Goal: Task Accomplishment & Management: Manage account settings

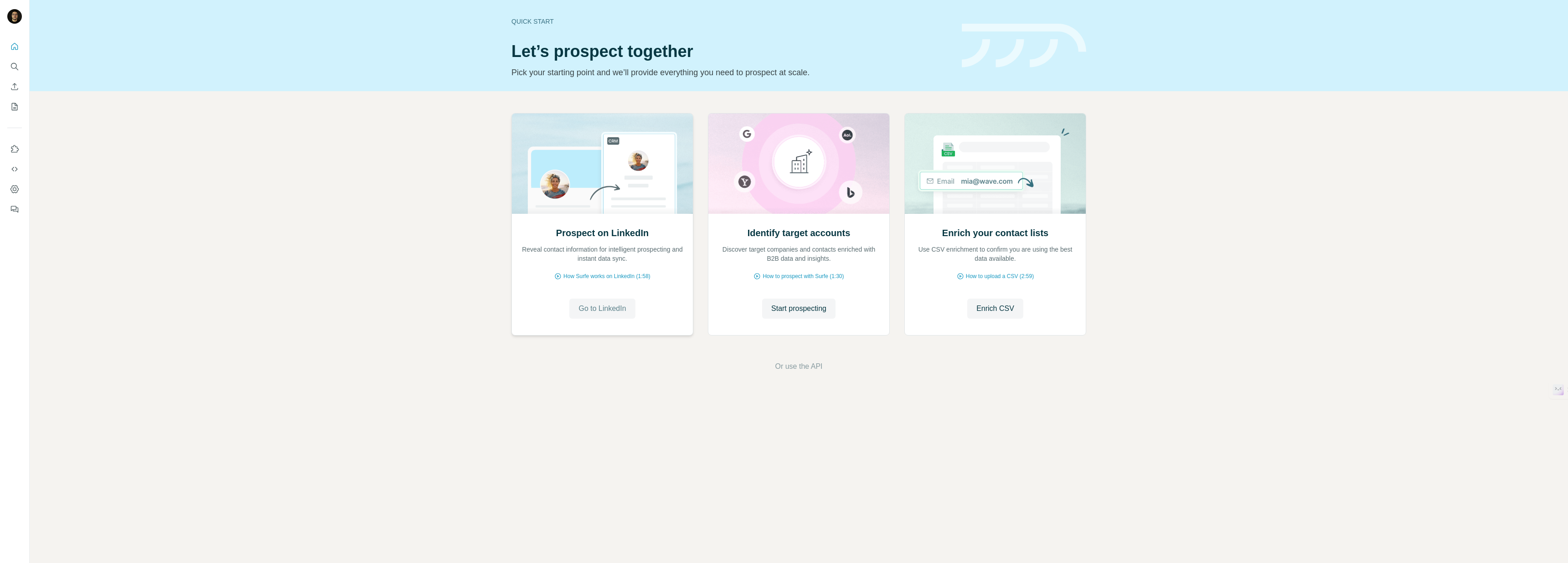
click at [601, 311] on span "Go to LinkedIn" at bounding box center [602, 309] width 47 height 11
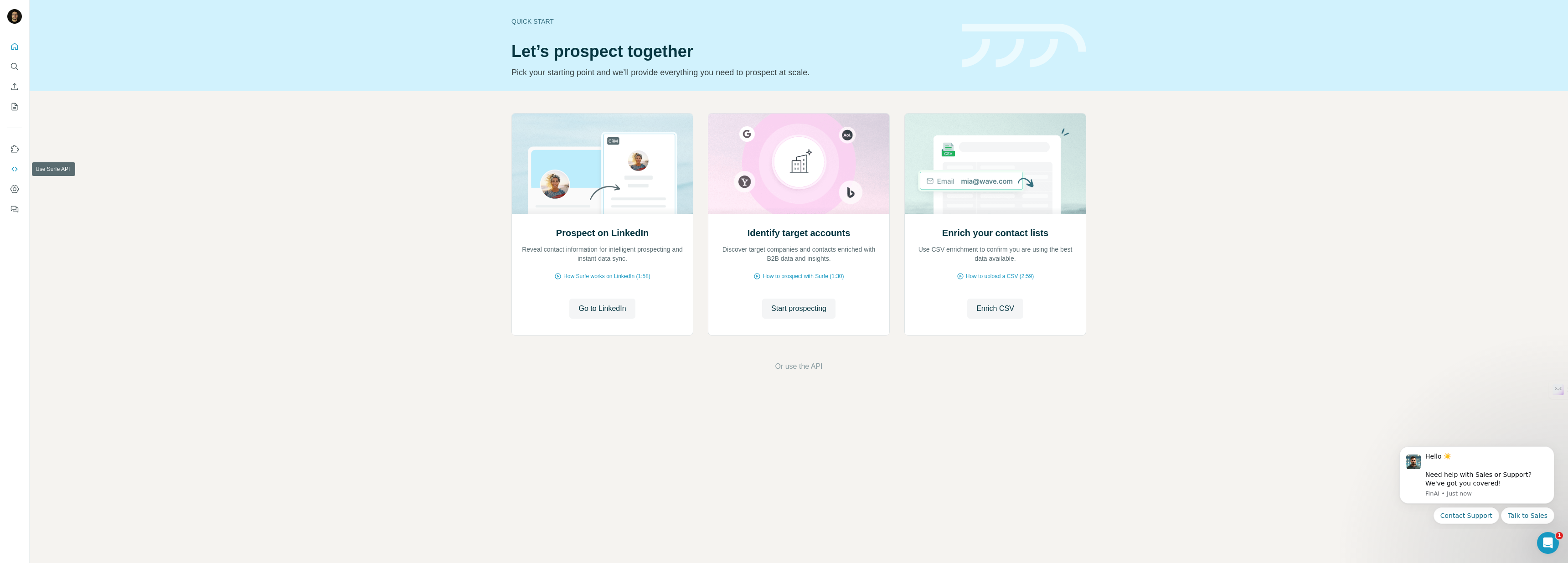
click at [10, 169] on icon "Use Surfe API" at bounding box center [14, 169] width 9 height 9
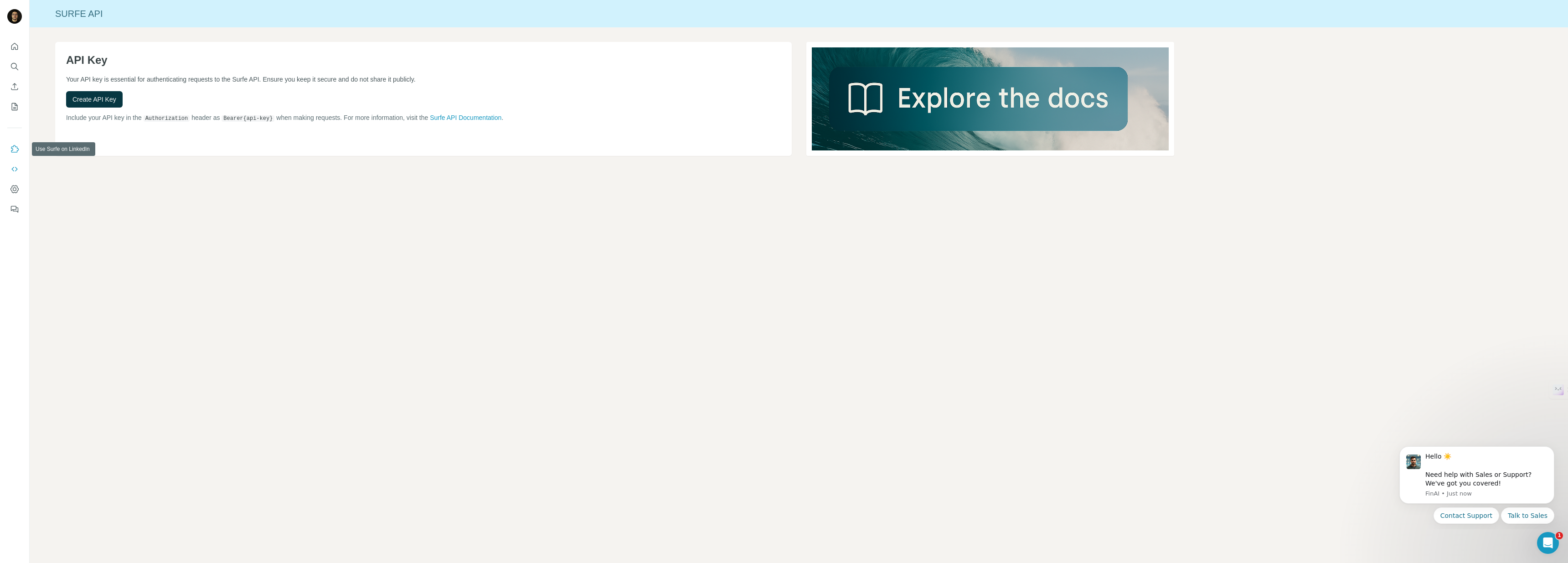
click at [16, 152] on icon "Use Surfe on LinkedIn" at bounding box center [14, 149] width 9 height 9
click at [9, 108] on button "My lists" at bounding box center [15, 107] width 15 height 16
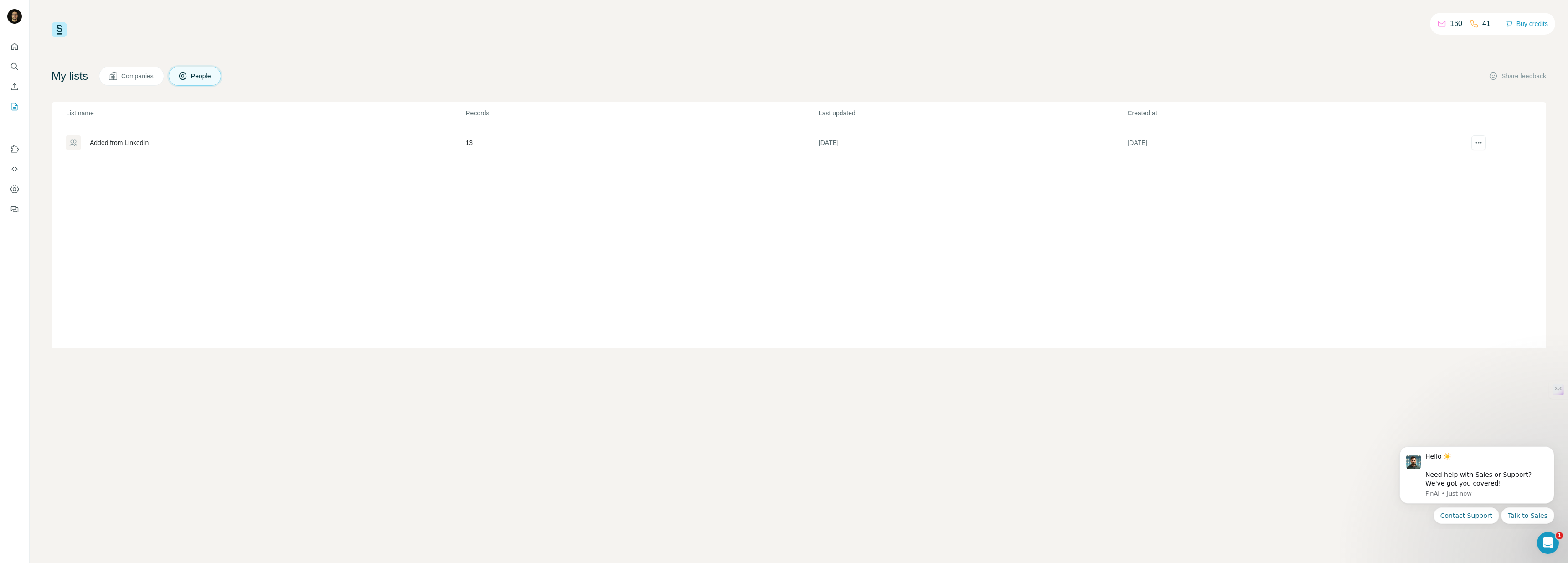
click at [143, 139] on div "Added from LinkedIn" at bounding box center [119, 142] width 59 height 9
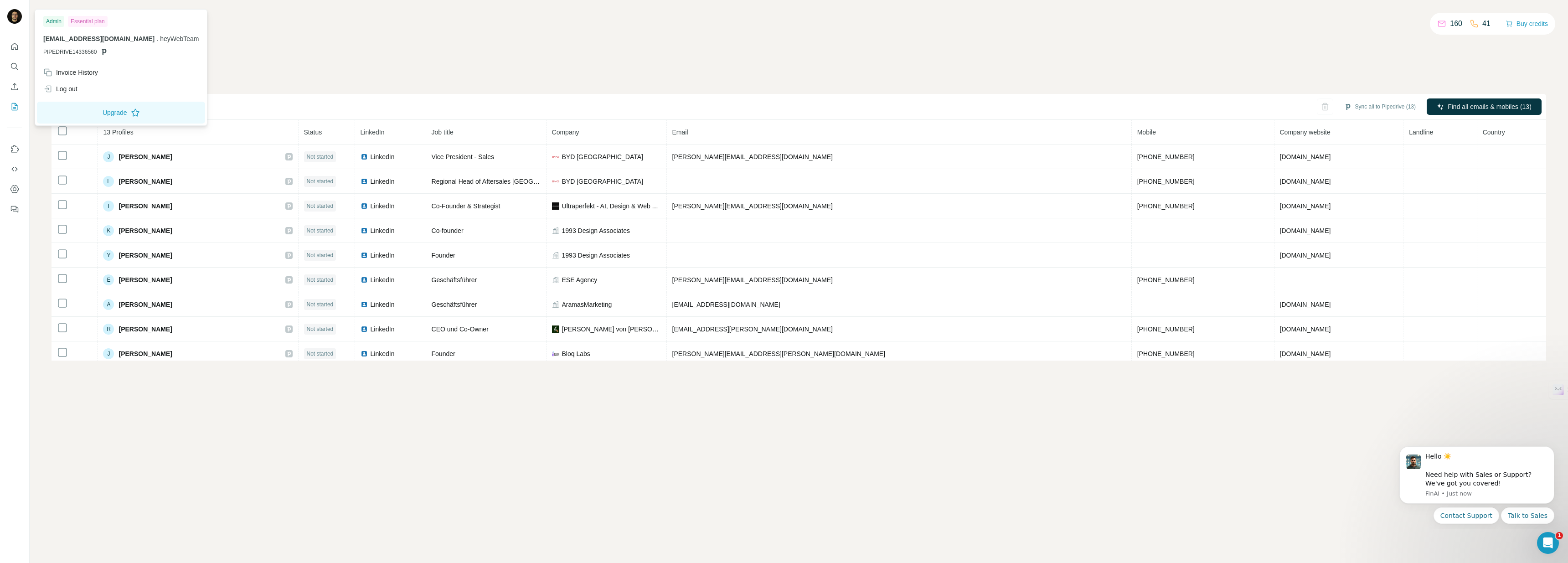
click at [9, 13] on img at bounding box center [15, 16] width 15 height 15
click at [13, 13] on img at bounding box center [15, 16] width 15 height 15
click at [270, 46] on div "My lists / Added from LinkedIn 160 41 Buy credits Added from LinkedIn Sync all …" at bounding box center [799, 191] width 1494 height 338
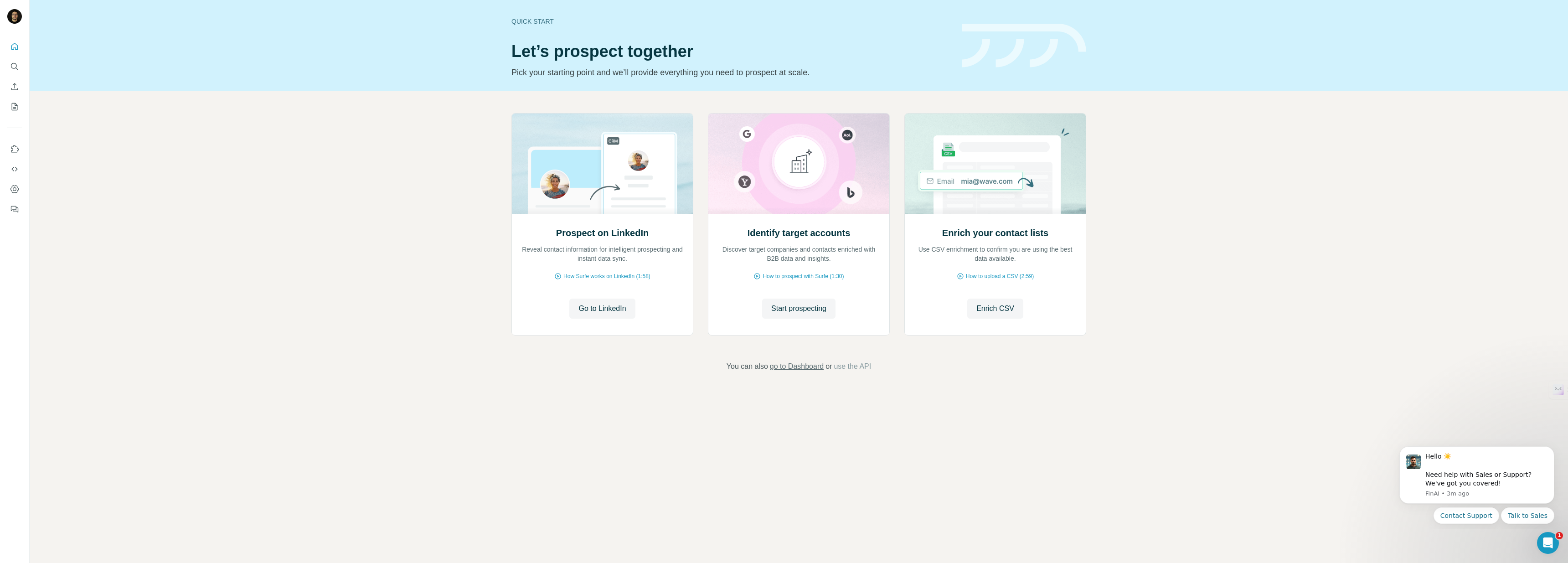
click at [786, 369] on span "go to Dashboard" at bounding box center [797, 366] width 54 height 11
click at [986, 309] on span "Enrich CSV" at bounding box center [995, 309] width 38 height 11
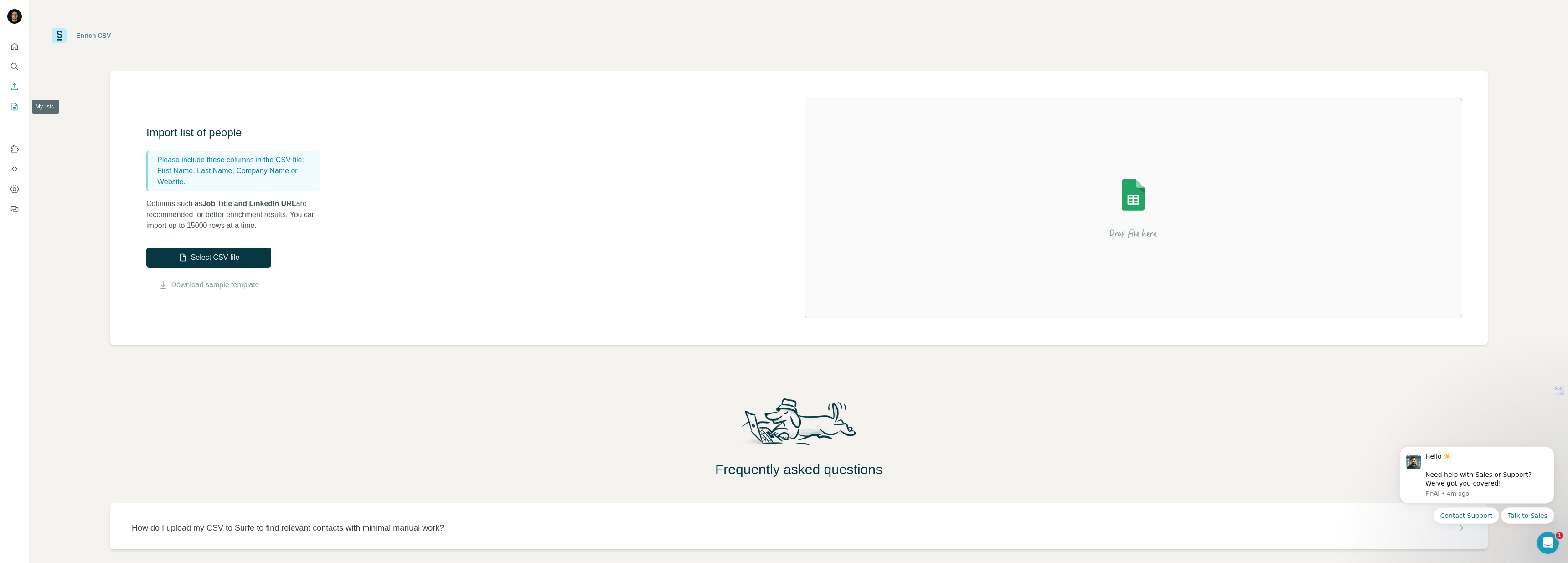
click at [16, 111] on icon "My lists" at bounding box center [14, 107] width 9 height 9
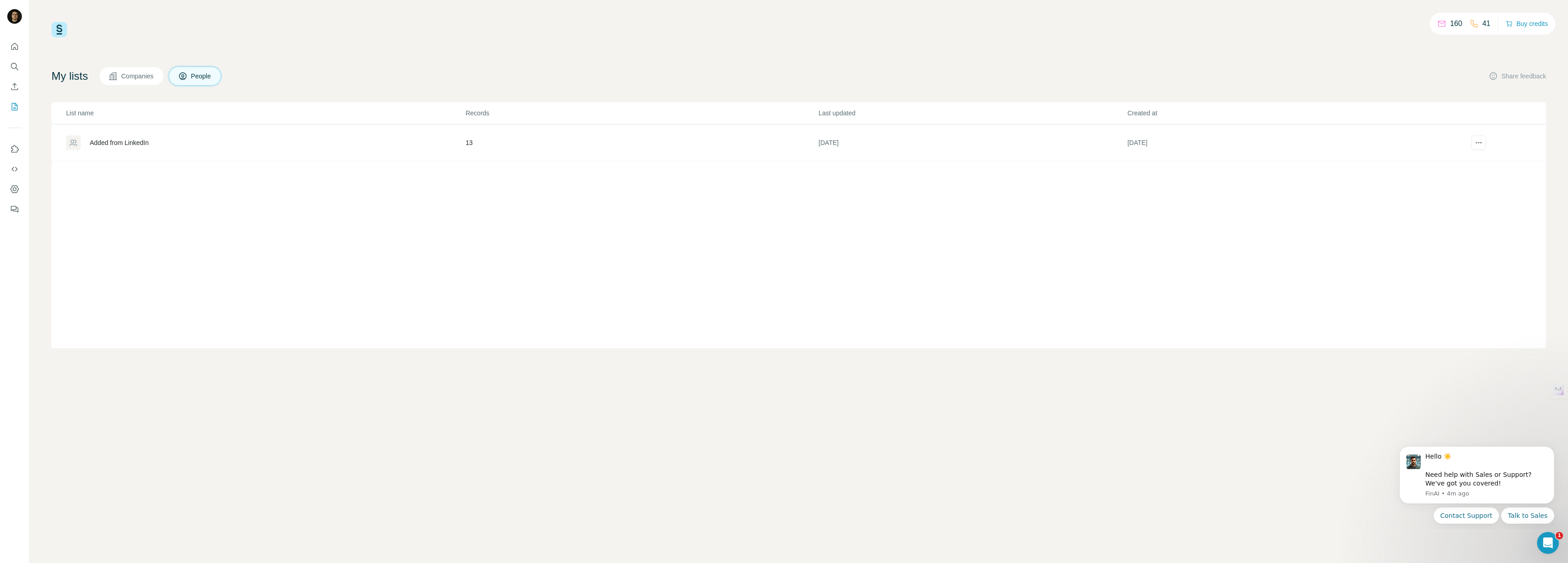
click at [119, 141] on div "Added from LinkedIn" at bounding box center [119, 142] width 59 height 9
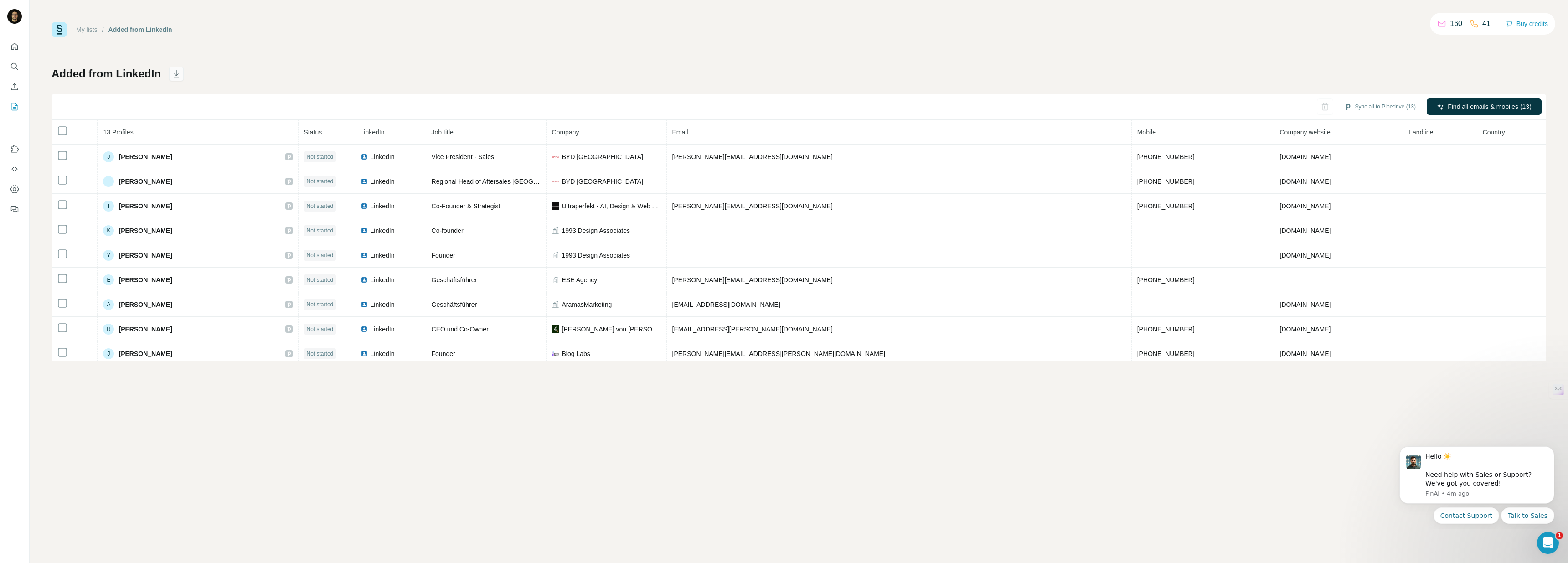
click at [169, 72] on button "button" at bounding box center [177, 74] width 15 height 15
click at [1331, 108] on icon "button" at bounding box center [1335, 107] width 9 height 9
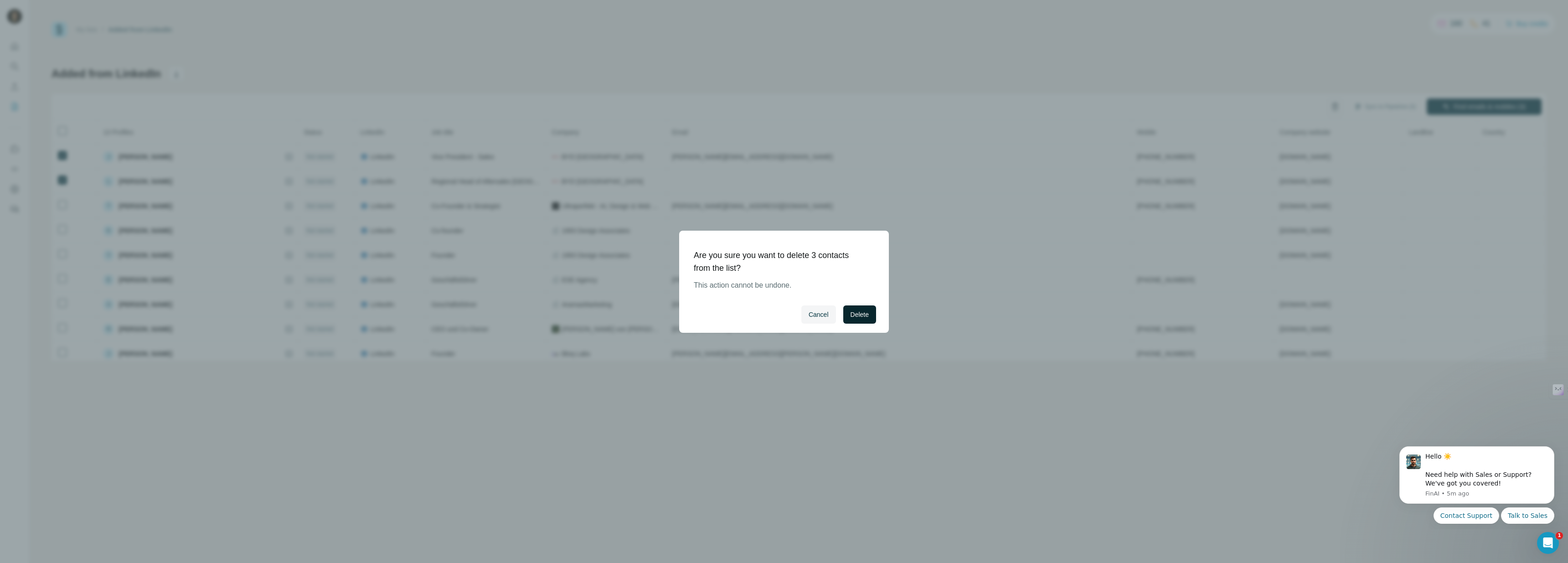
click at [854, 316] on span "Delete" at bounding box center [859, 314] width 18 height 9
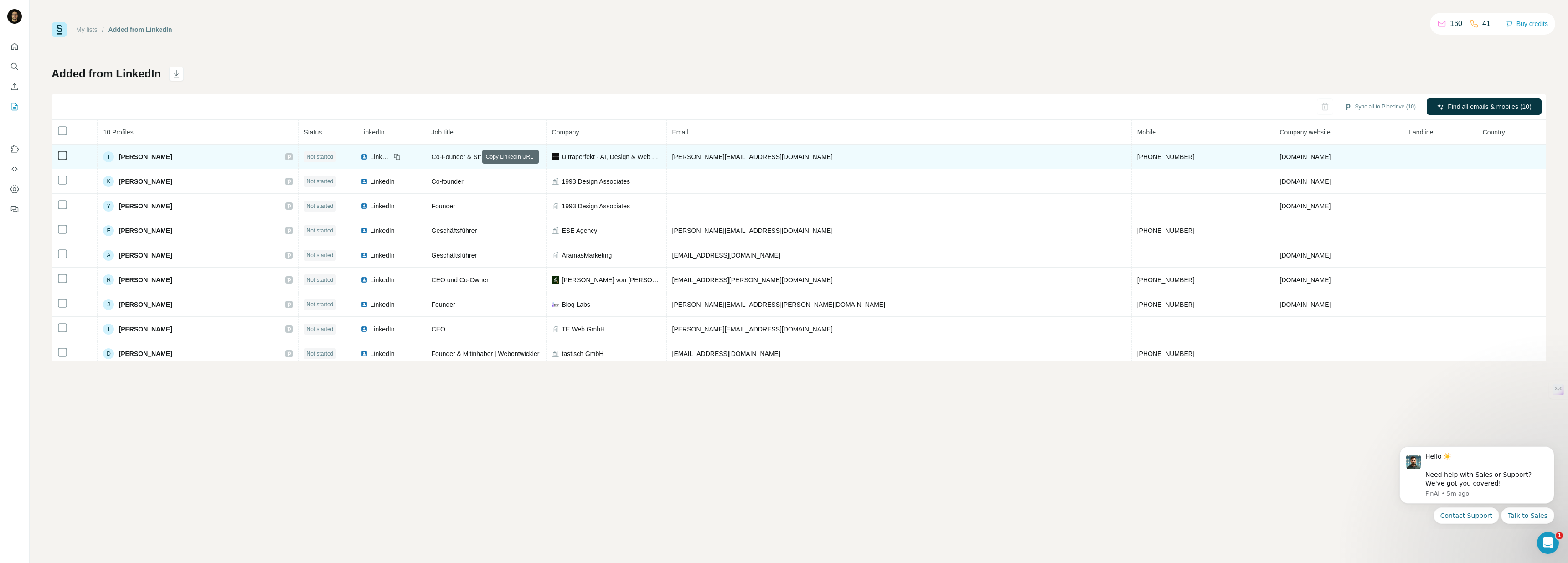
click at [391, 159] on span "LinkedIn" at bounding box center [380, 156] width 20 height 9
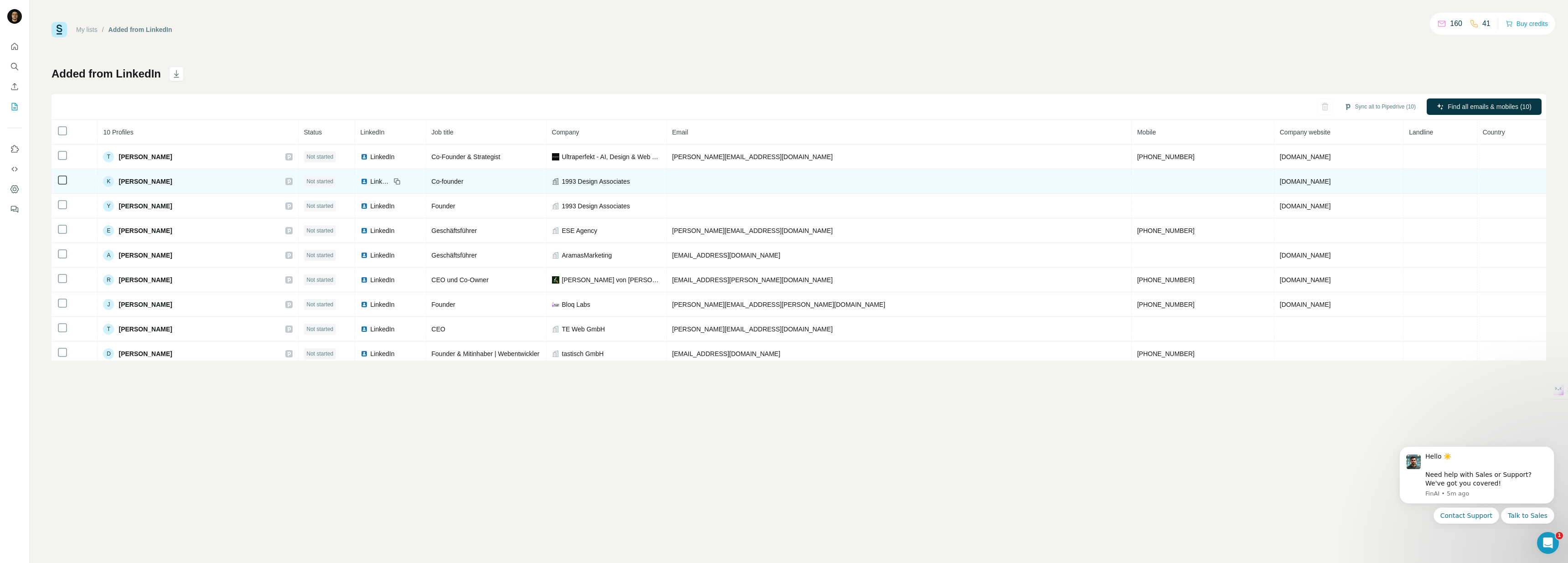
click at [391, 181] on span "LinkedIn" at bounding box center [380, 181] width 20 height 9
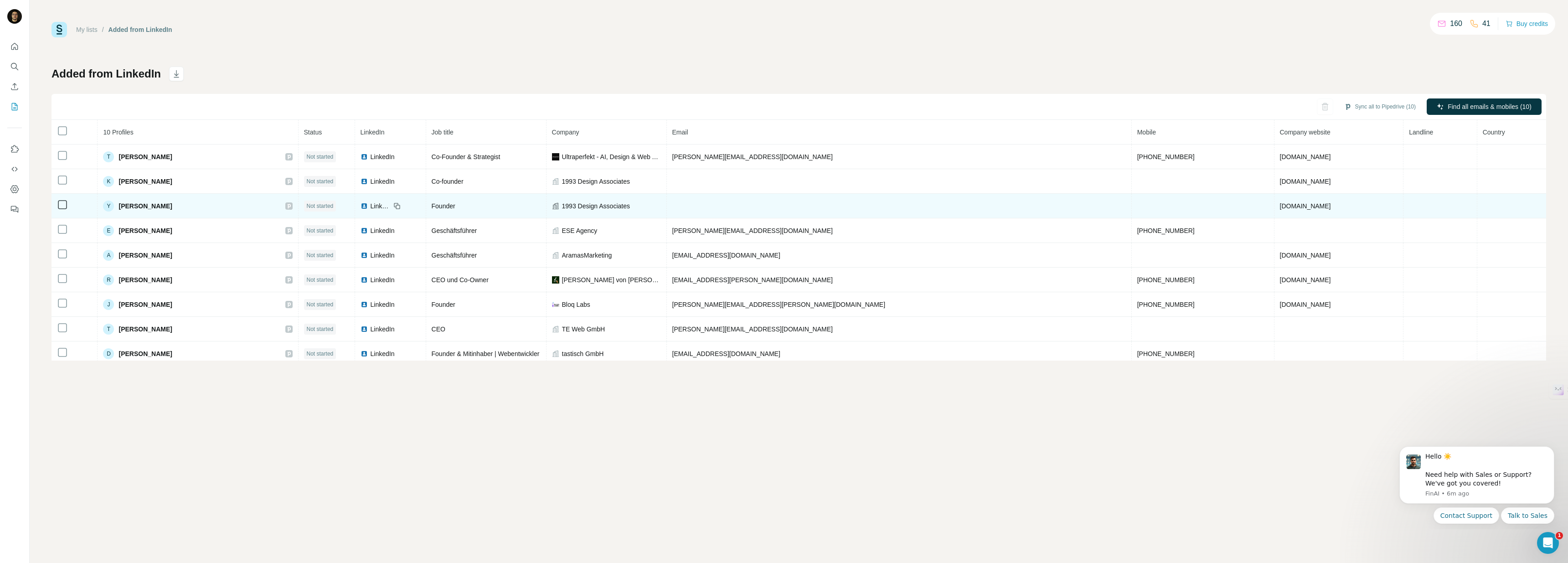
click at [391, 206] on span "LinkedIn" at bounding box center [380, 206] width 20 height 9
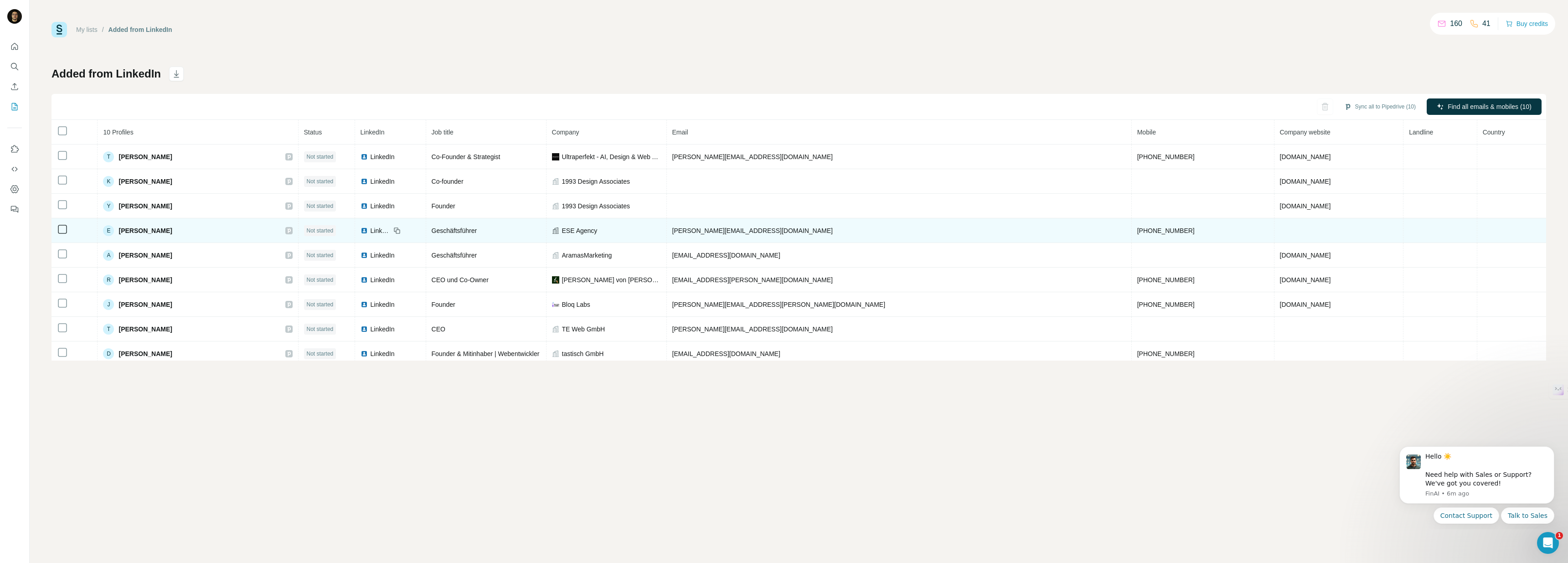
click at [391, 234] on span "LinkedIn" at bounding box center [380, 230] width 20 height 9
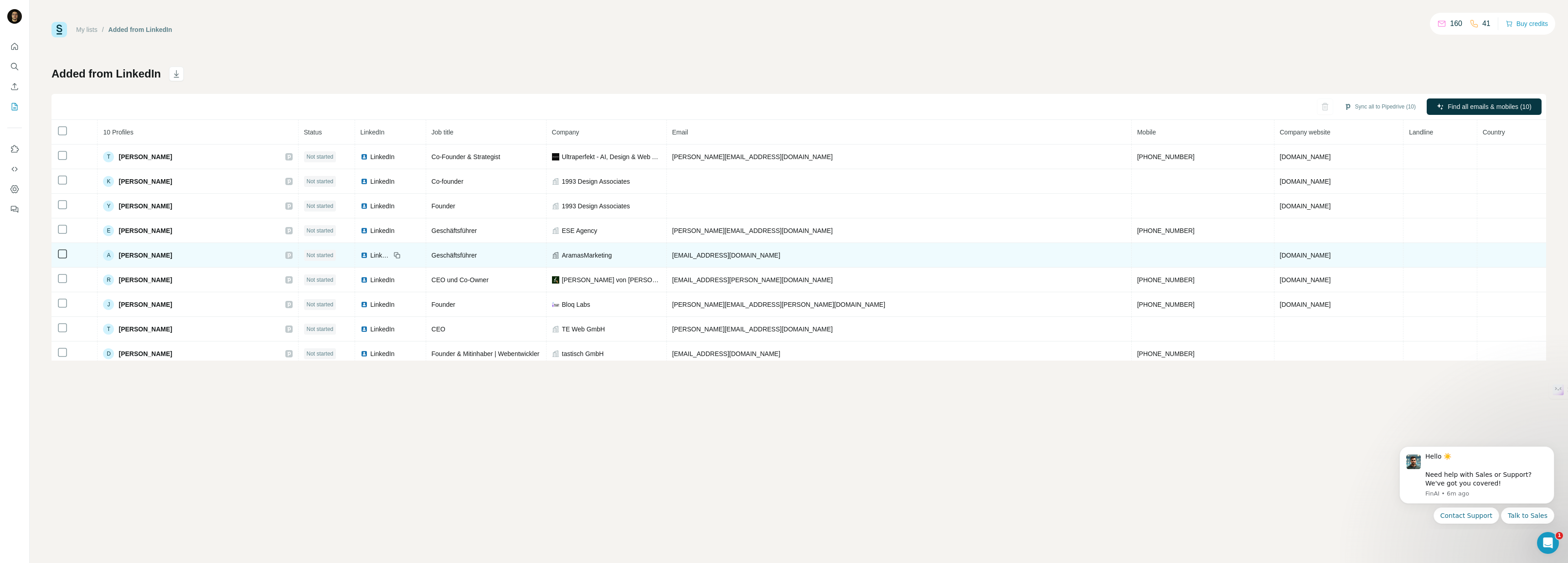
click at [391, 259] on span "LinkedIn" at bounding box center [380, 255] width 20 height 9
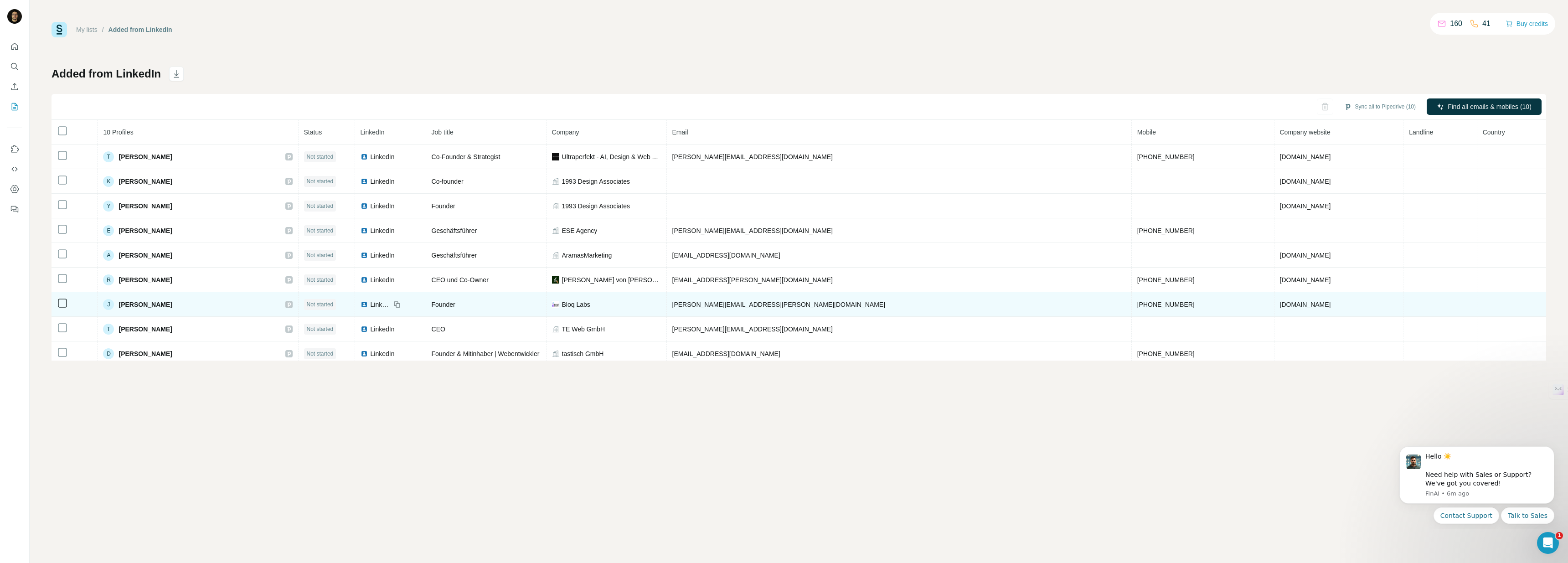
click at [334, 306] on span "Not started" at bounding box center [320, 304] width 27 height 8
click at [391, 304] on span "LinkedIn" at bounding box center [380, 304] width 20 height 9
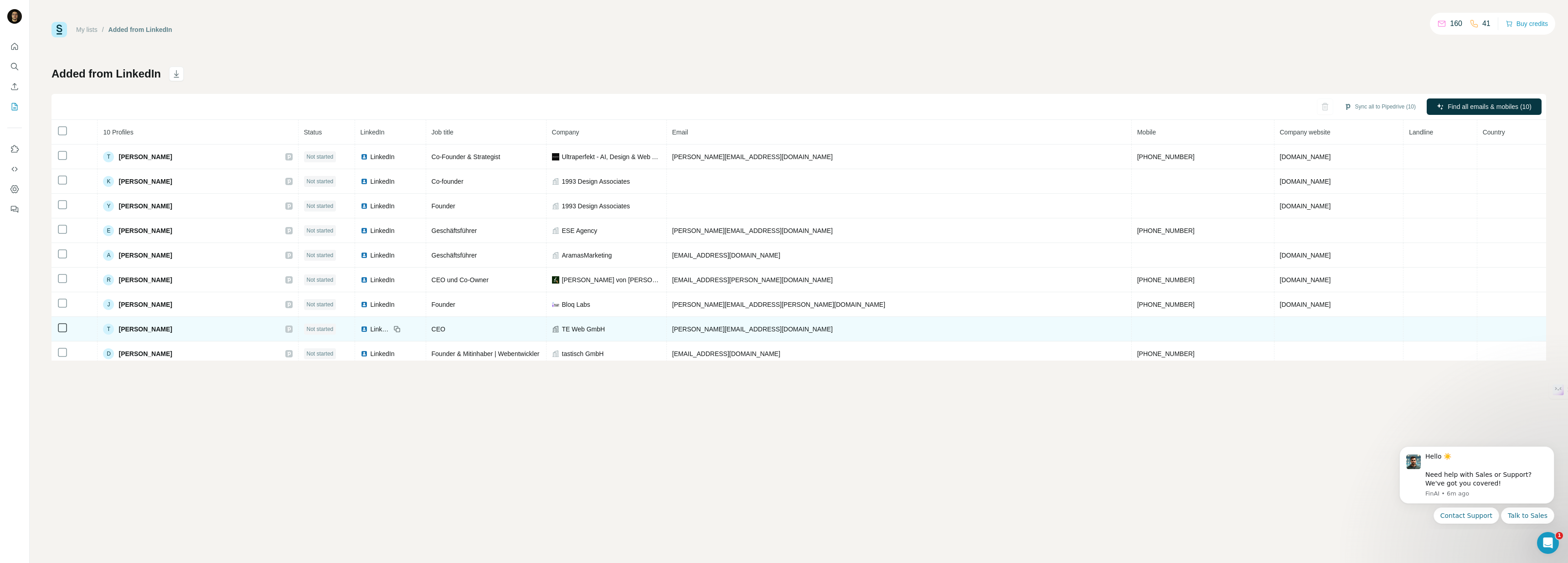
click at [391, 330] on span "LinkedIn" at bounding box center [380, 329] width 20 height 9
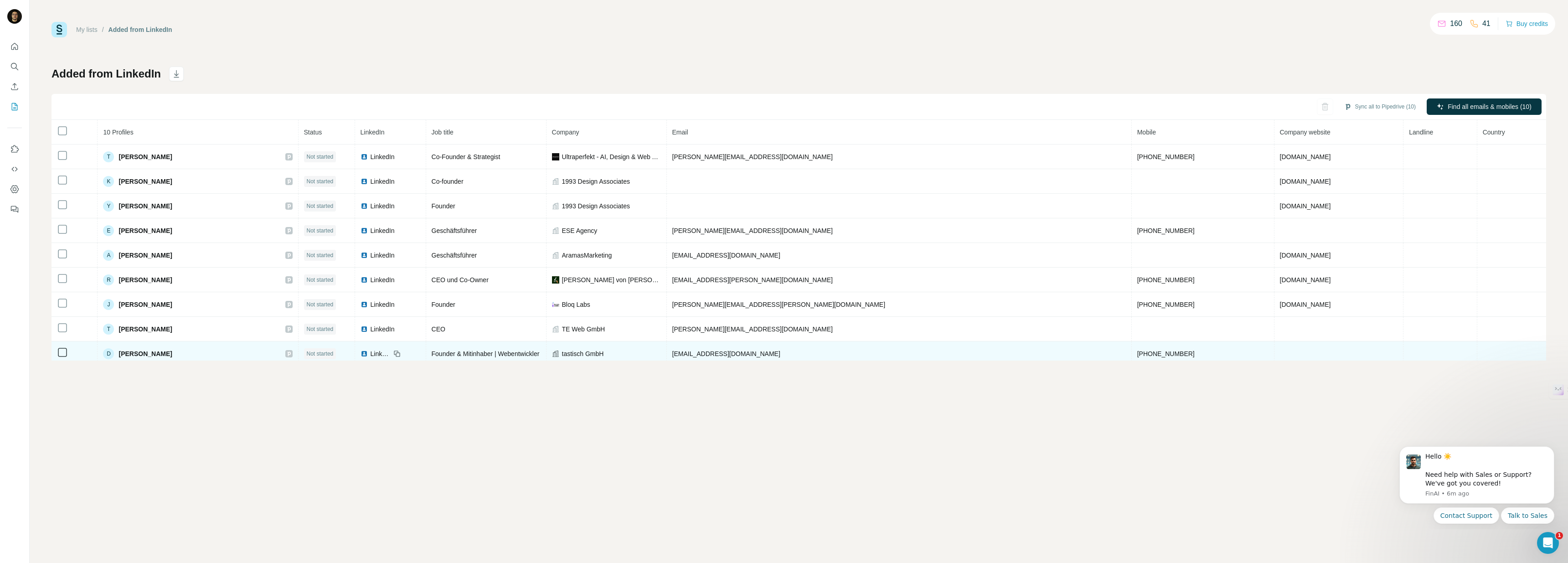
click at [391, 355] on div "LinkedIn" at bounding box center [375, 354] width 30 height 9
